Goal: Task Accomplishment & Management: Manage account settings

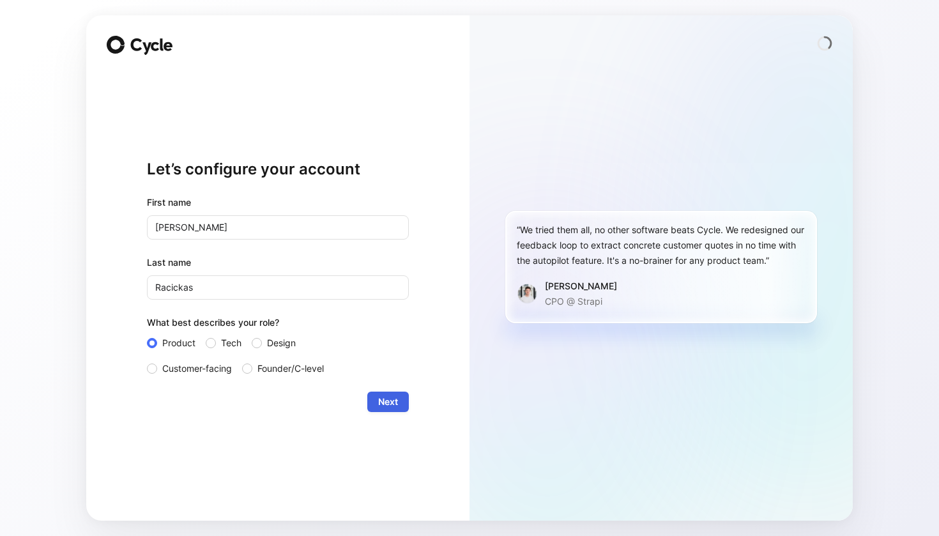
click at [392, 402] on span "Next" at bounding box center [388, 401] width 20 height 15
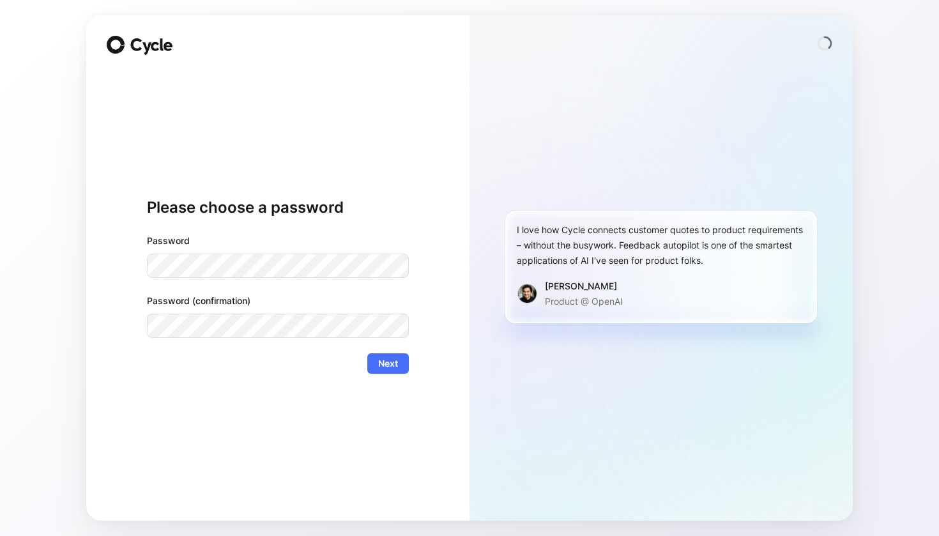
click at [234, 311] on div "Password (confirmation)" at bounding box center [278, 315] width 262 height 45
click at [388, 361] on span "Next" at bounding box center [388, 363] width 20 height 15
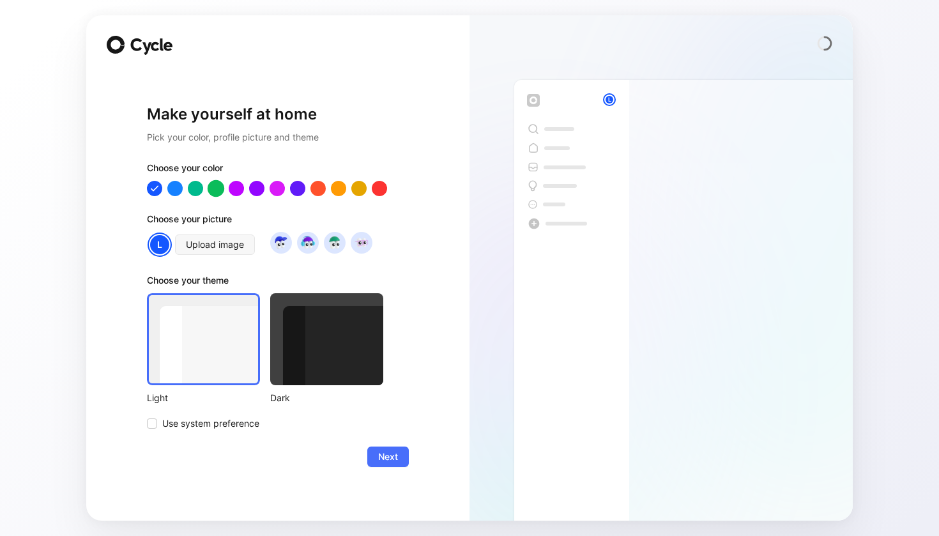
click at [218, 191] on div at bounding box center [216, 187] width 17 height 17
click at [209, 246] on span "Upload image" at bounding box center [215, 244] width 58 height 15
click at [205, 241] on span "Upload image" at bounding box center [215, 244] width 58 height 15
click at [151, 422] on icon at bounding box center [152, 424] width 8 height 8
click at [147, 416] on input "Use system preference" at bounding box center [147, 416] width 0 height 0
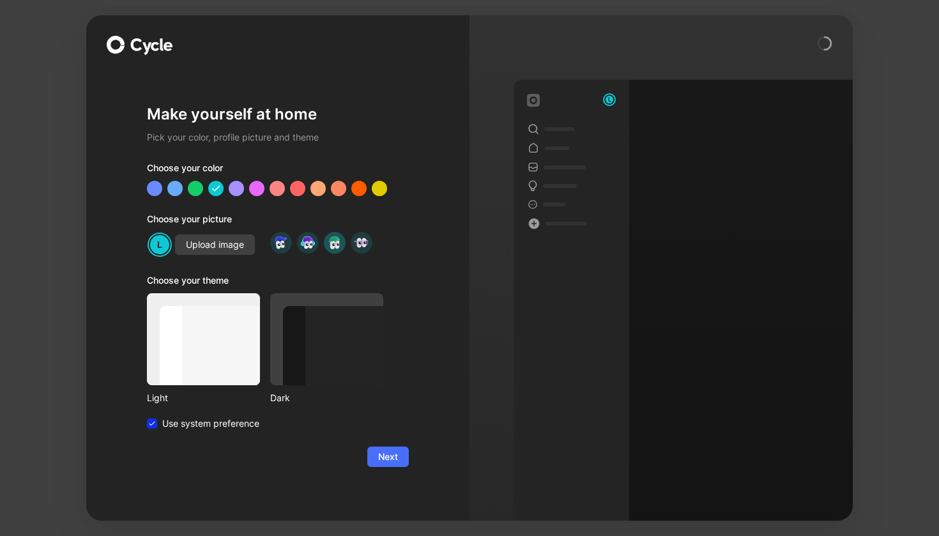
click at [333, 244] on img at bounding box center [334, 242] width 17 height 17
click at [206, 356] on div at bounding box center [203, 339] width 113 height 92
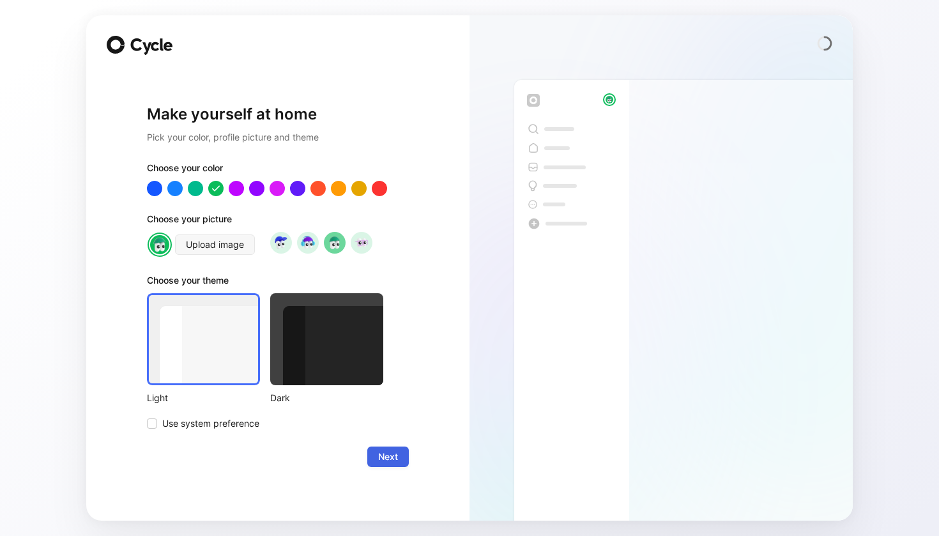
click at [395, 456] on span "Next" at bounding box center [388, 456] width 20 height 15
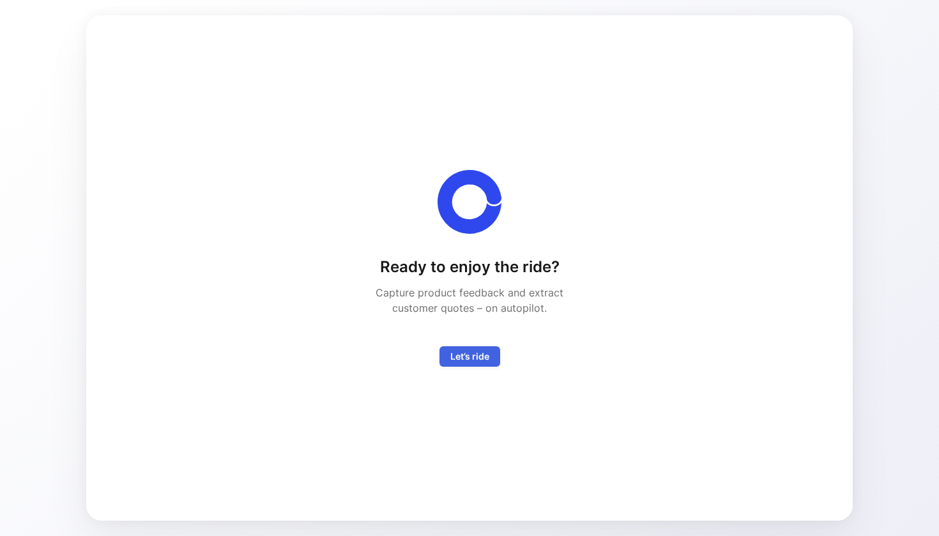
click at [468, 358] on span "Let’s ride" at bounding box center [469, 356] width 39 height 15
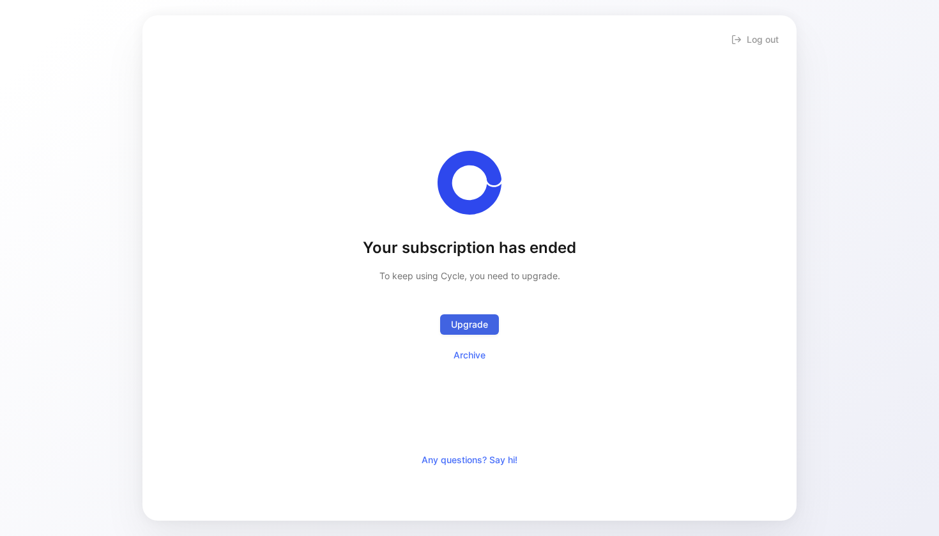
click at [476, 324] on span "Upgrade" at bounding box center [469, 324] width 37 height 15
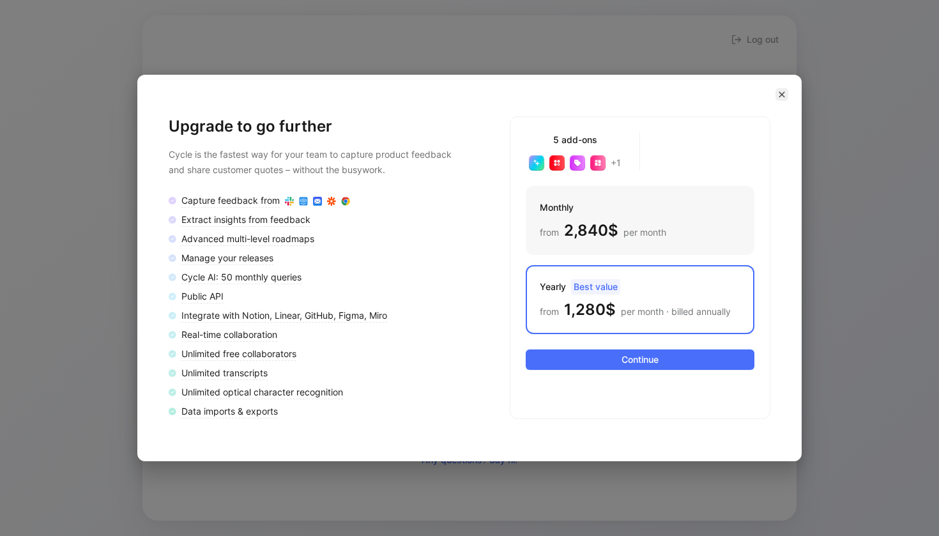
click at [783, 96] on icon "button" at bounding box center [782, 95] width 6 height 6
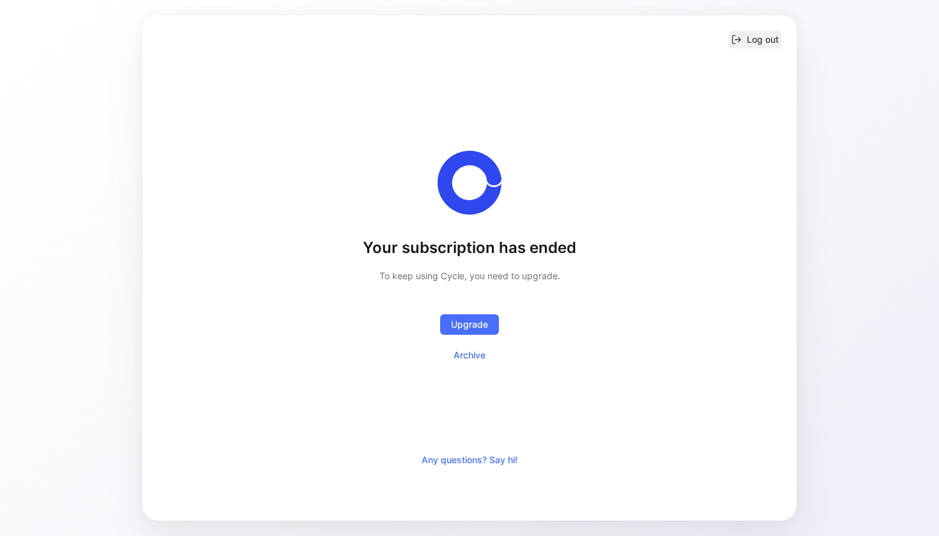
click at [762, 37] on button "Log out" at bounding box center [755, 40] width 52 height 18
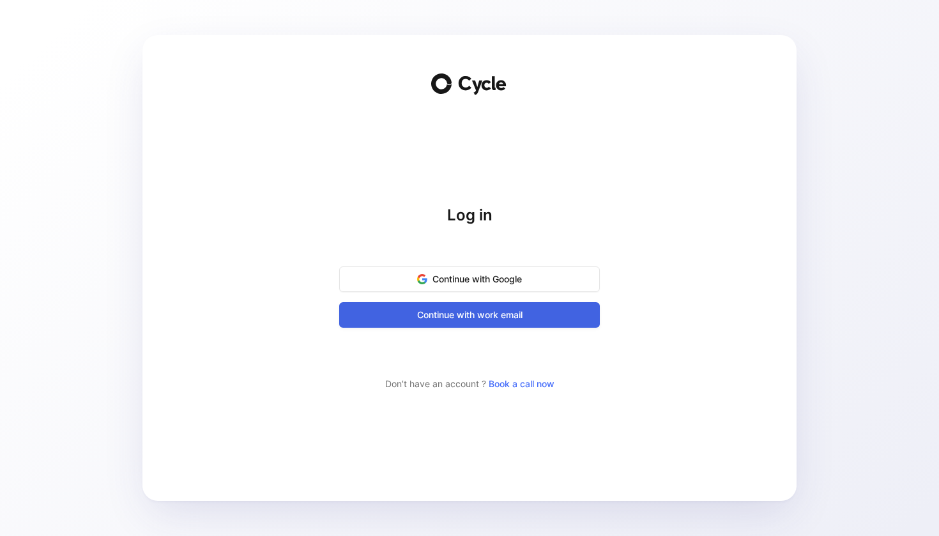
click at [480, 319] on span "Continue with work email" at bounding box center [469, 314] width 229 height 15
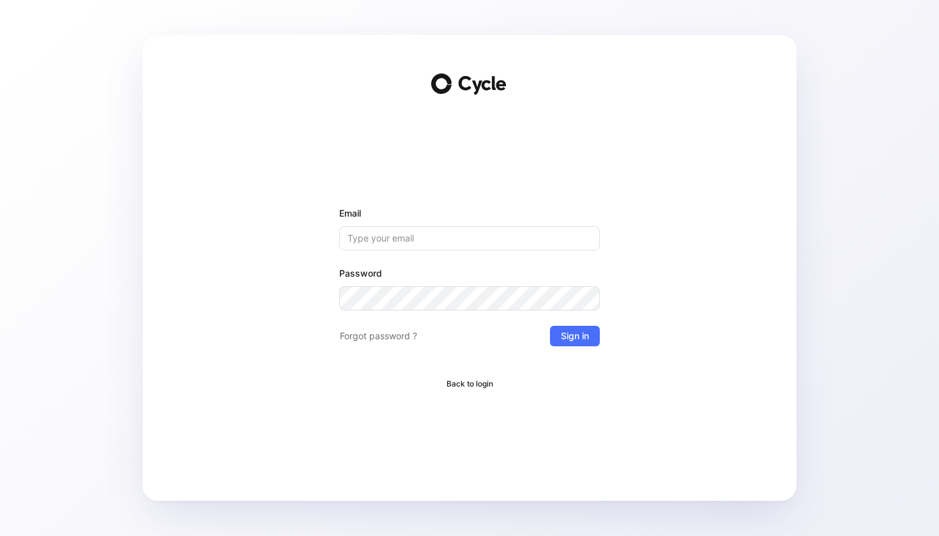
click at [472, 379] on span "Back to login" at bounding box center [469, 383] width 47 height 13
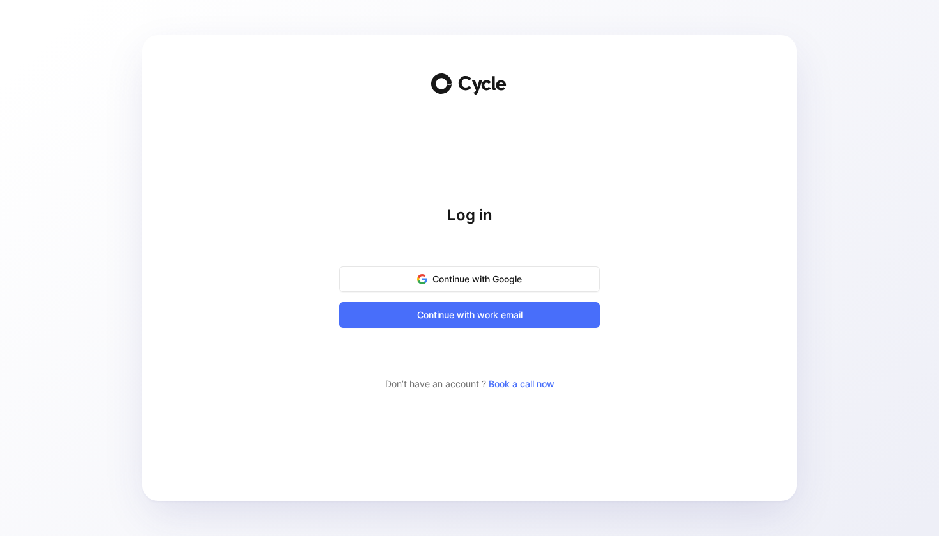
click at [476, 218] on h1 "Log in" at bounding box center [469, 215] width 261 height 20
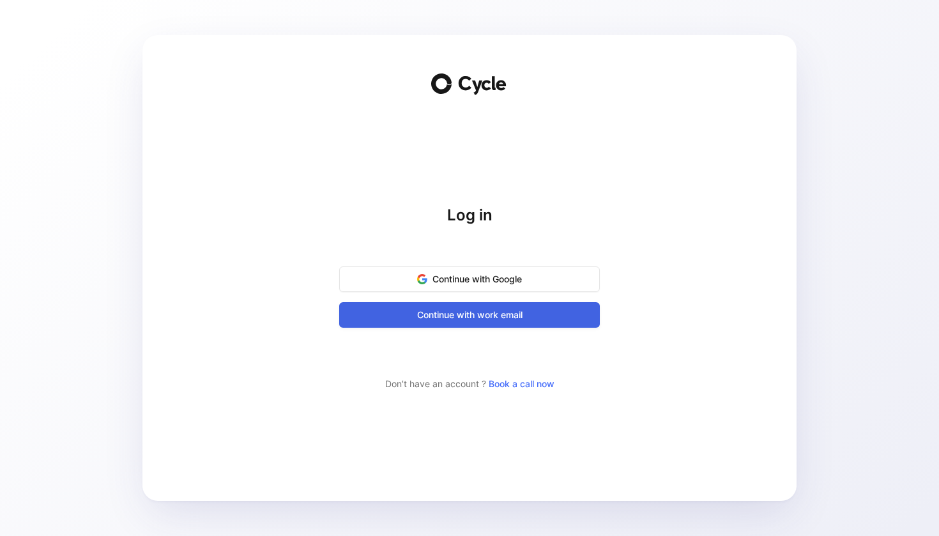
click at [494, 310] on span "Continue with work email" at bounding box center [469, 314] width 229 height 15
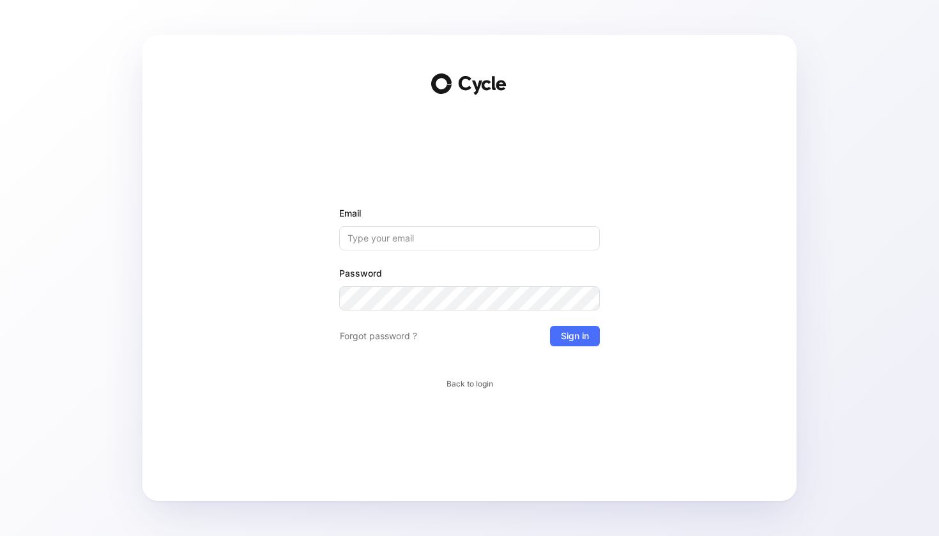
click at [406, 232] on input "Email" at bounding box center [469, 238] width 261 height 24
type input "[PERSON_NAME][EMAIL_ADDRESS][DOMAIN_NAME]"
click at [586, 338] on span "Sign in" at bounding box center [575, 335] width 28 height 15
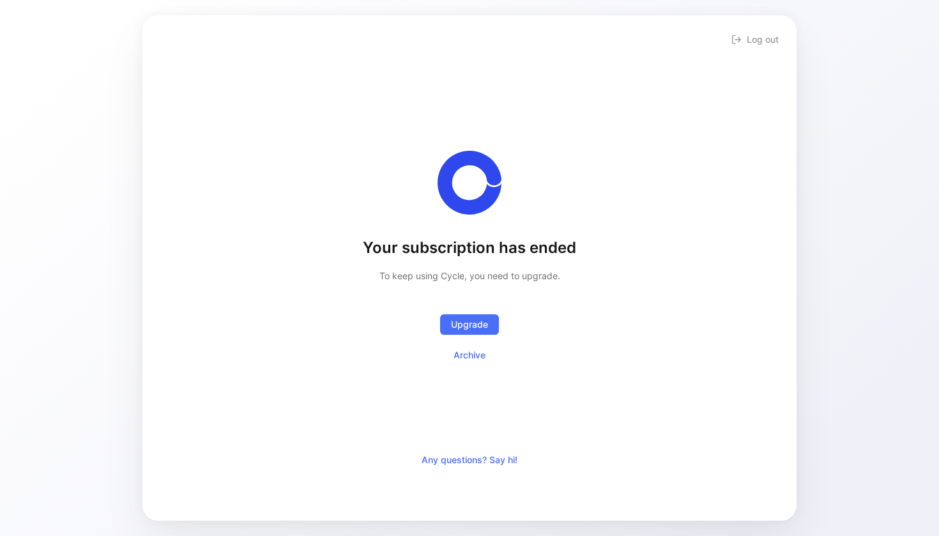
click at [847, 103] on div "Your subscription has ended To keep using Cycle, you need to upgrade. Upgrade A…" at bounding box center [469, 268] width 939 height 536
